Goal: Entertainment & Leisure: Consume media (video, audio)

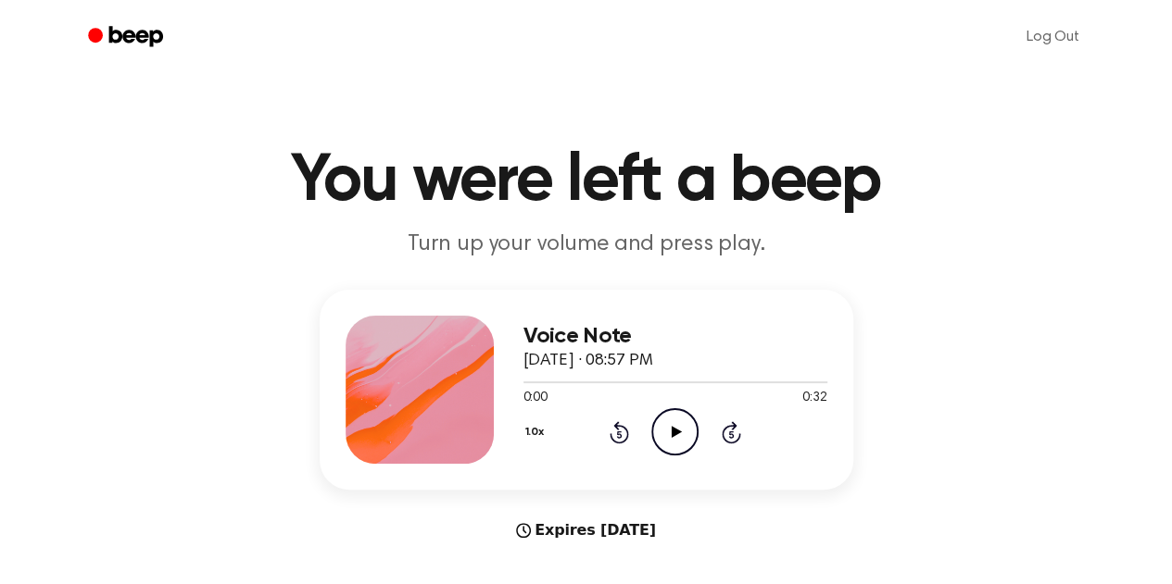
click at [663, 432] on icon "Play Audio" at bounding box center [674, 431] width 47 height 47
click at [668, 434] on icon "Play Audio" at bounding box center [674, 431] width 47 height 47
drag, startPoint x: 531, startPoint y: 380, endPoint x: 704, endPoint y: 383, distance: 173.2
click at [704, 383] on div at bounding box center [675, 381] width 304 height 15
click at [690, 381] on span at bounding box center [696, 382] width 15 height 15
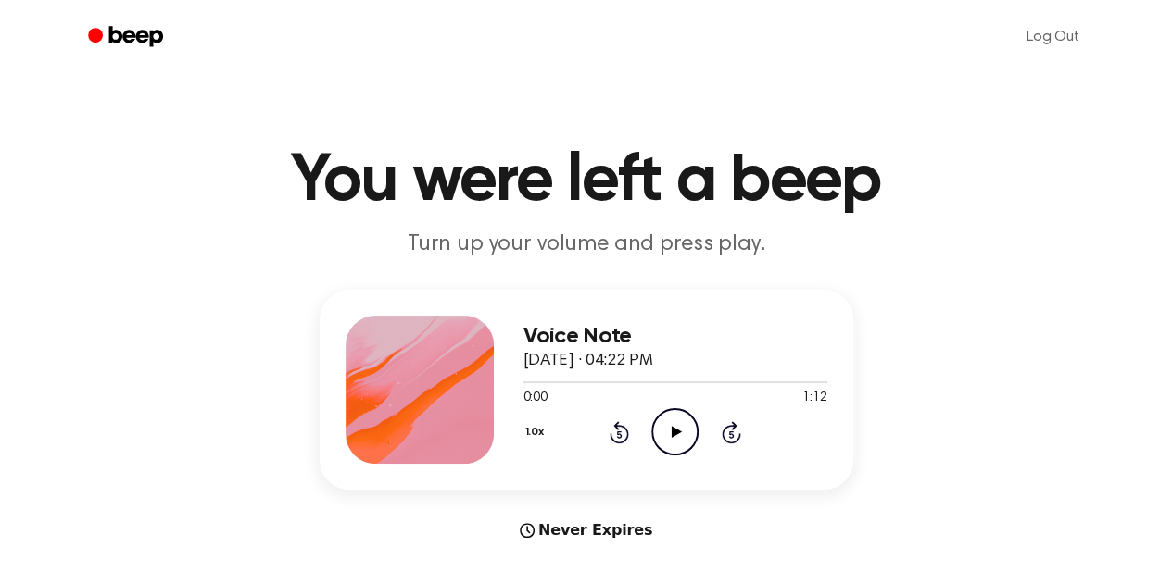
click at [671, 413] on icon "Play Audio" at bounding box center [674, 431] width 47 height 47
click at [667, 434] on icon "Play Audio" at bounding box center [674, 431] width 47 height 47
click at [671, 432] on icon at bounding box center [675, 432] width 8 height 12
